Goal: Check status

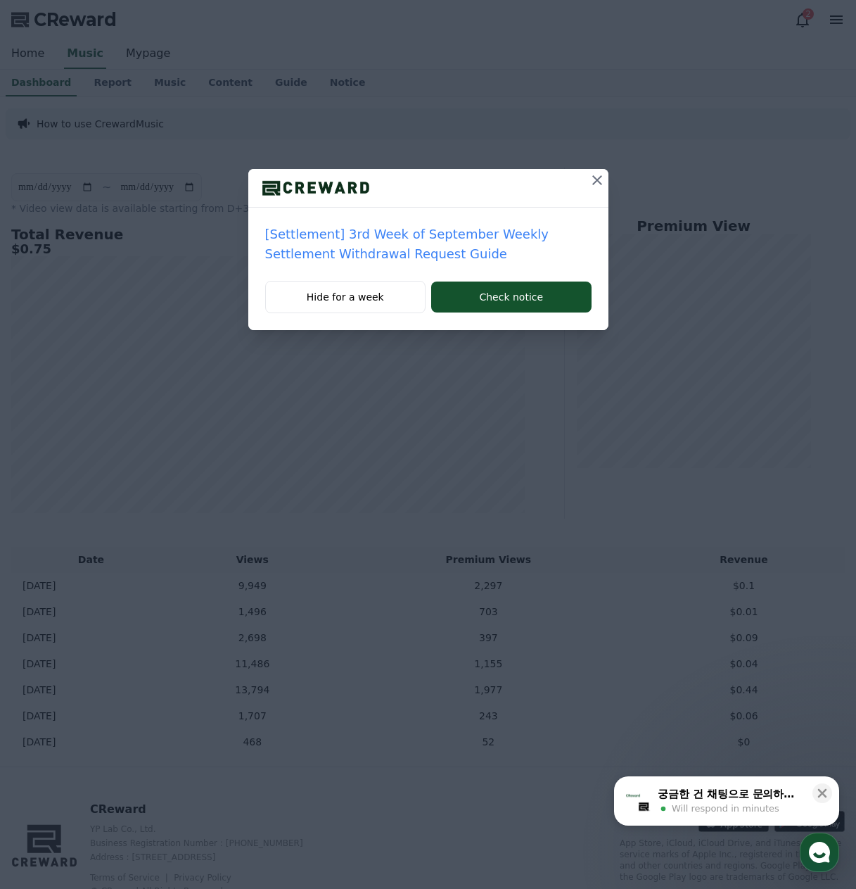
click at [596, 178] on icon at bounding box center [597, 180] width 17 height 17
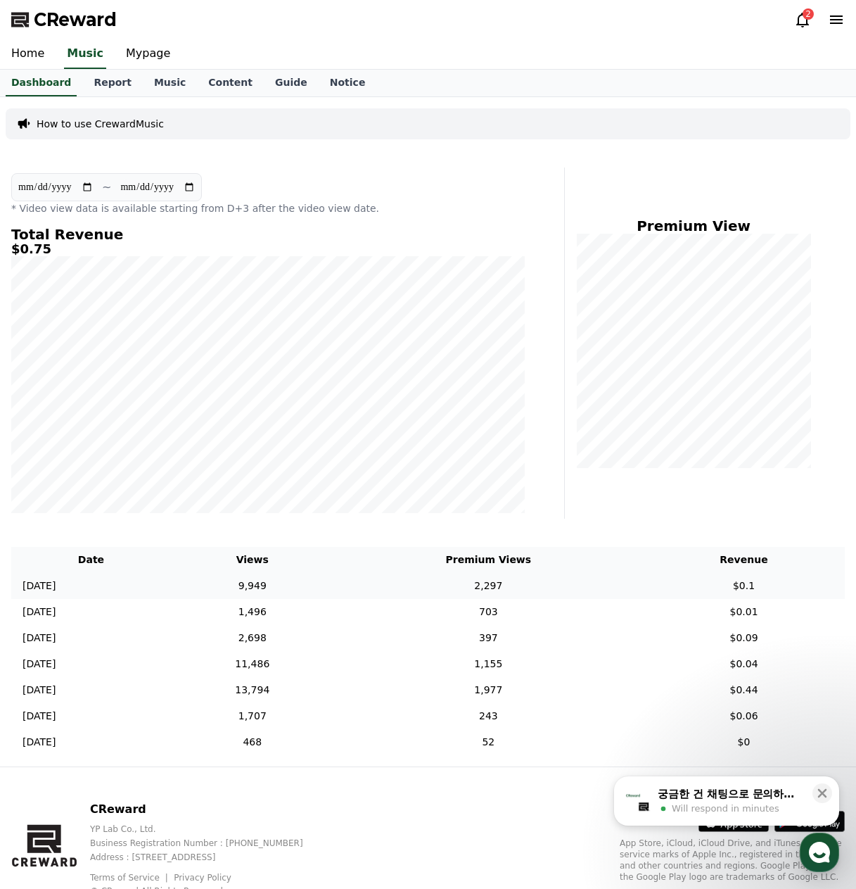
click at [426, 584] on td "2,297" at bounding box center [488, 586] width 309 height 26
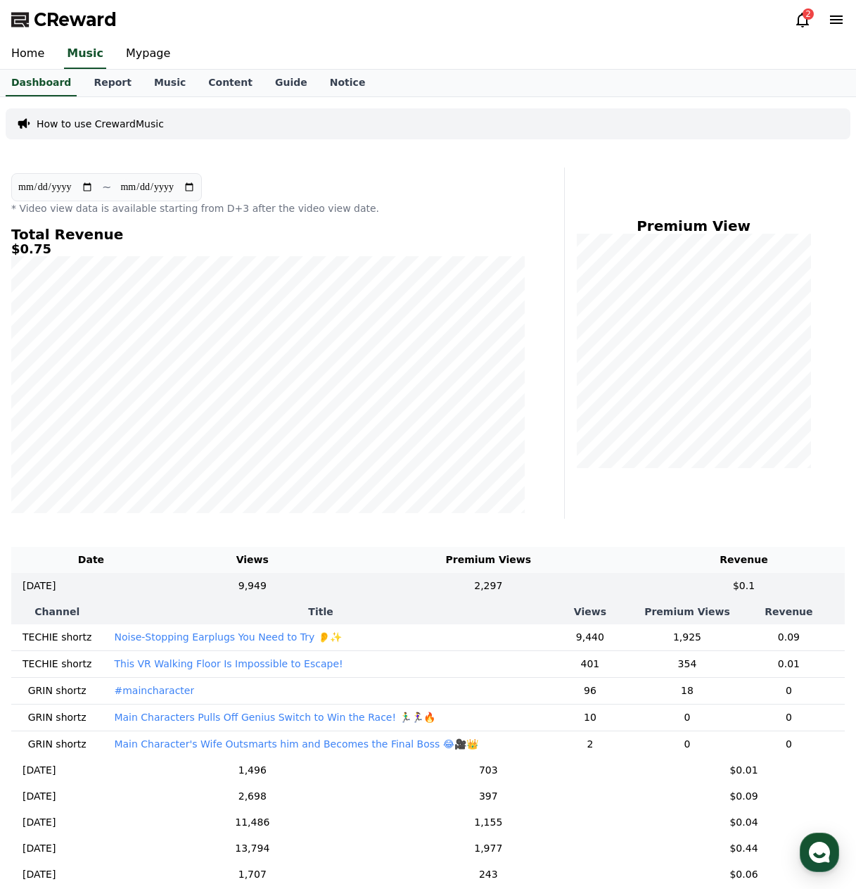
click at [800, 19] on icon at bounding box center [802, 19] width 17 height 17
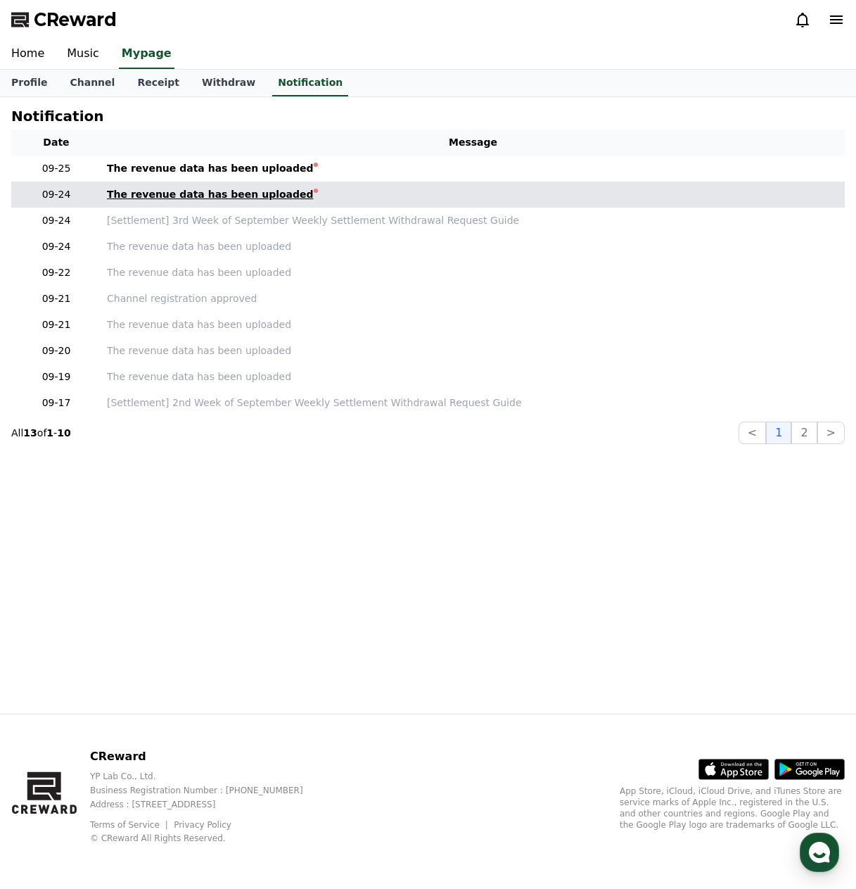
click at [267, 195] on div "The revenue data has been uploaded" at bounding box center [210, 194] width 207 height 15
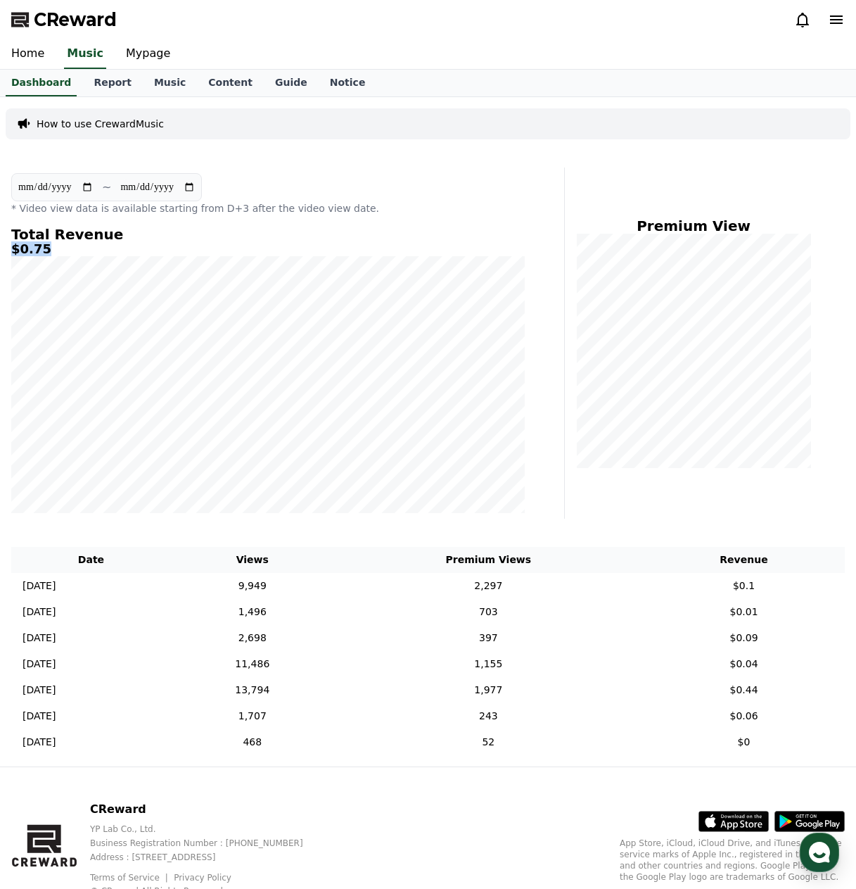
drag, startPoint x: 41, startPoint y: 247, endPoint x: 4, endPoint y: 243, distance: 37.5
click at [4, 243] on div "**********" at bounding box center [428, 431] width 856 height 669
